Goal: Information Seeking & Learning: Learn about a topic

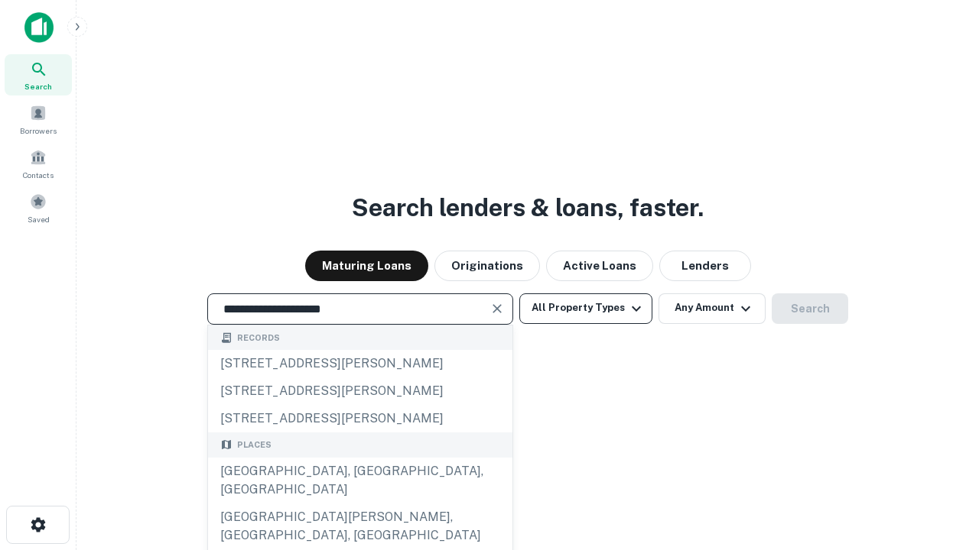
click at [359, 504] on div "[GEOGRAPHIC_DATA], [GEOGRAPHIC_DATA], [GEOGRAPHIC_DATA]" at bounding box center [360, 481] width 304 height 46
type input "**********"
click at [586, 308] on button "All Property Types" at bounding box center [585, 309] width 133 height 31
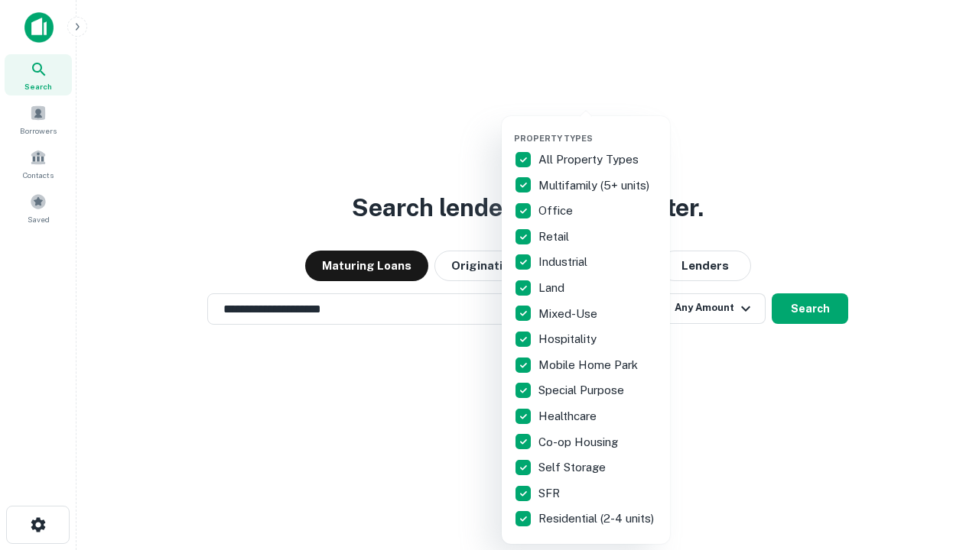
click at [598, 128] on button "button" at bounding box center [598, 128] width 168 height 1
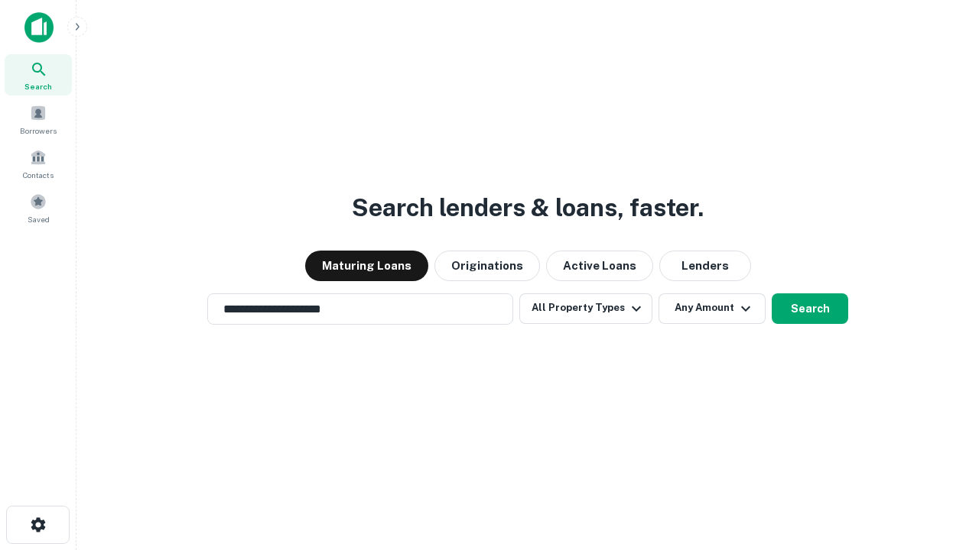
scroll to position [24, 0]
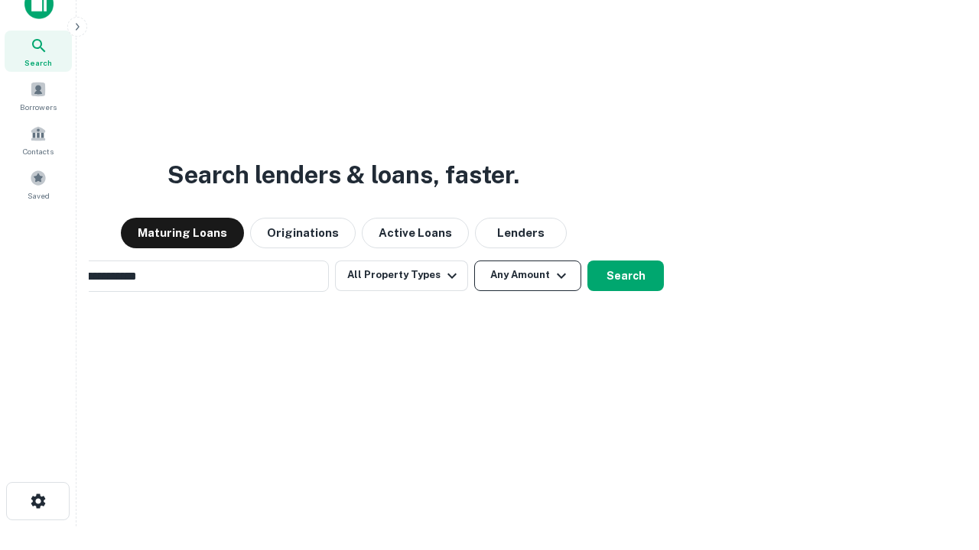
click at [474, 261] on button "Any Amount" at bounding box center [527, 276] width 107 height 31
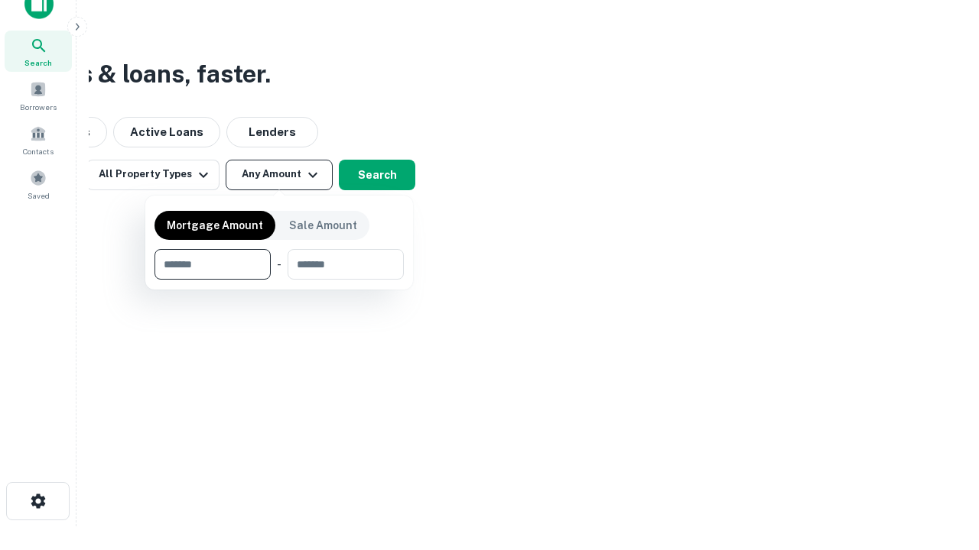
scroll to position [24, 0]
type input "*******"
click at [279, 280] on button "button" at bounding box center [278, 280] width 249 height 1
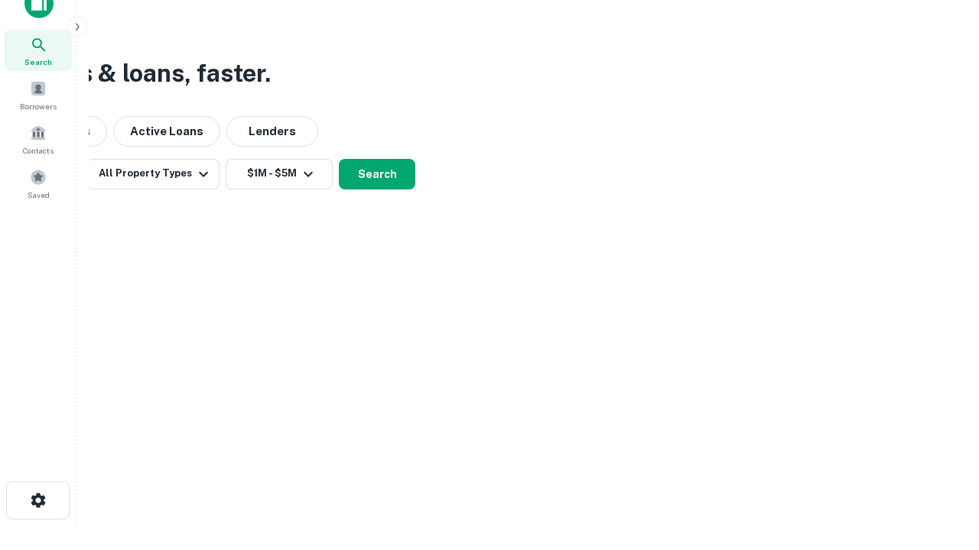
scroll to position [24, 0]
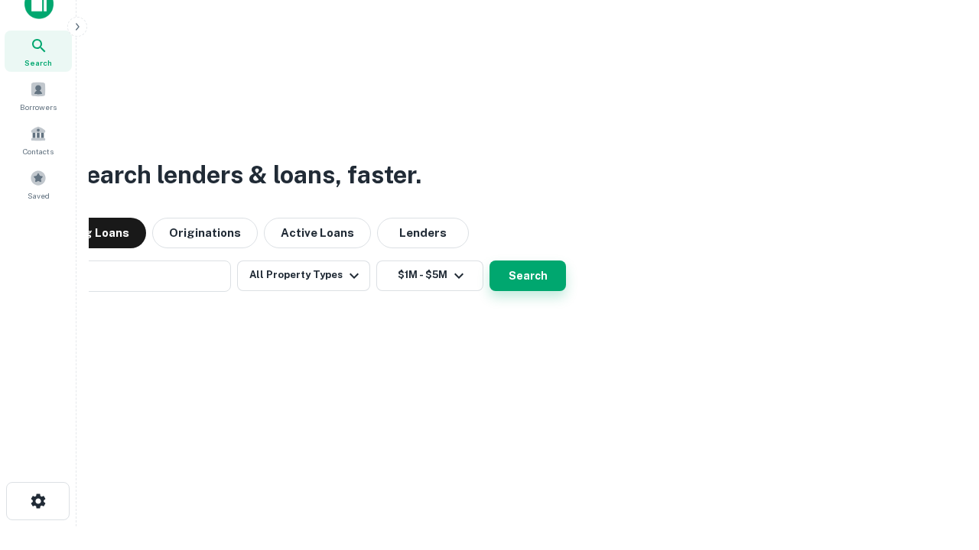
click at [489, 261] on button "Search" at bounding box center [527, 276] width 76 height 31
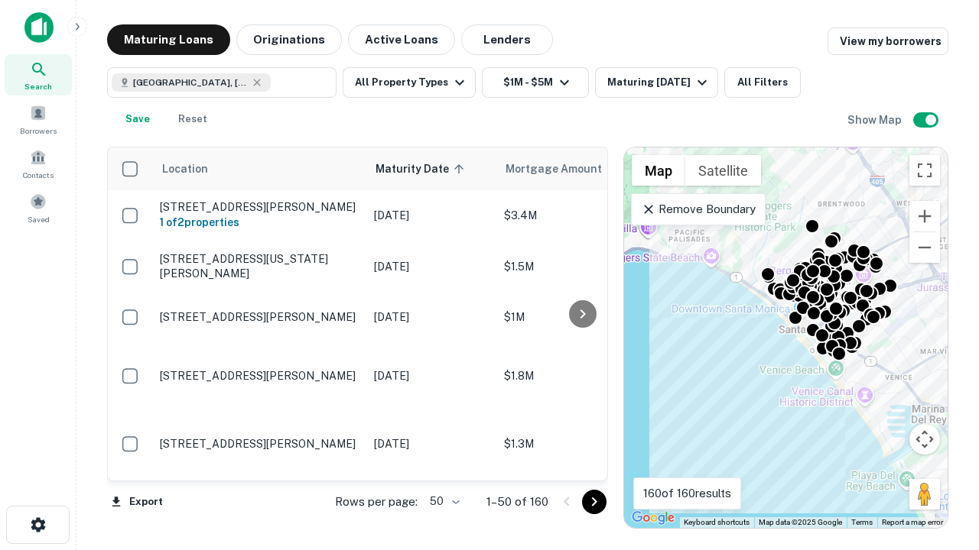
click at [442, 502] on body "Search Borrowers Contacts Saved Maturing Loans Originations Active Loans Lender…" at bounding box center [489, 275] width 979 height 550
click at [443, 463] on li "25" at bounding box center [443, 464] width 44 height 28
